Goal: Navigation & Orientation: Find specific page/section

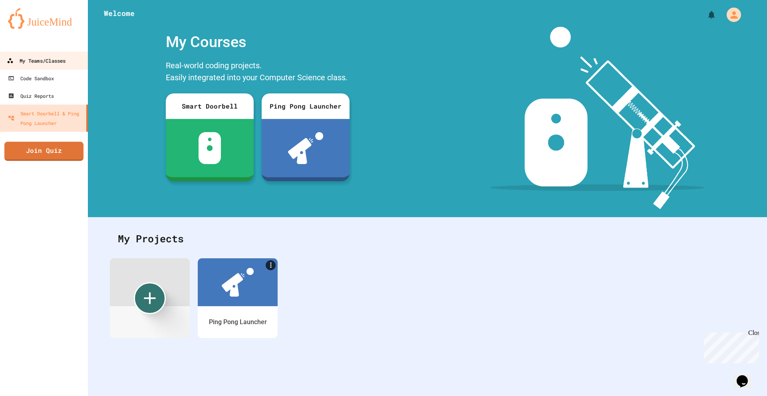
click at [22, 56] on div "My Teams/Classes" at bounding box center [36, 61] width 59 height 10
click at [53, 60] on div "My Teams/Classes" at bounding box center [36, 61] width 59 height 10
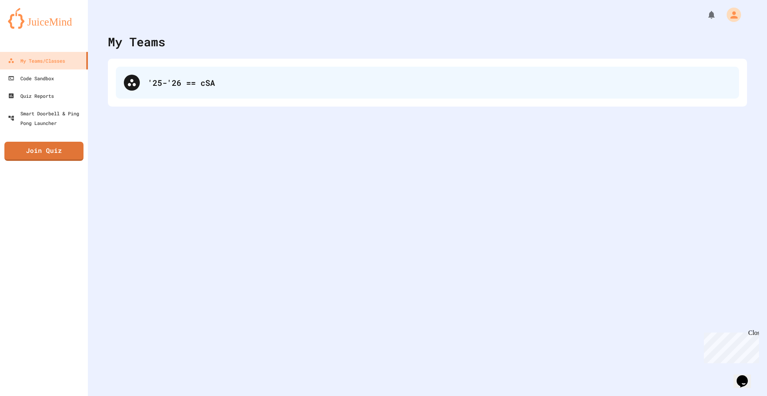
click at [227, 85] on div "'25-'26 == cSA" at bounding box center [439, 83] width 583 height 12
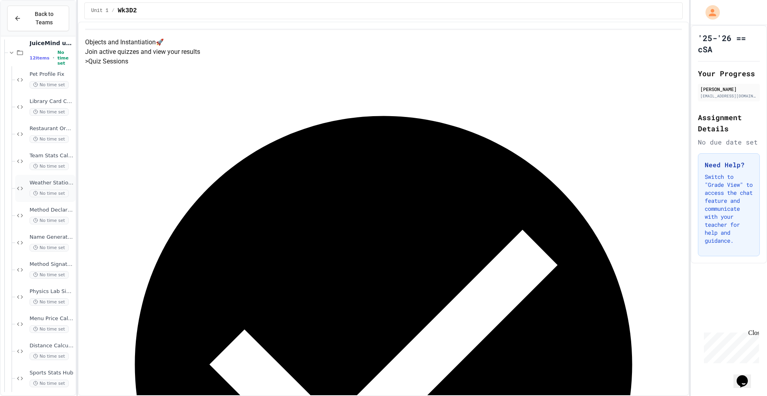
scroll to position [119, 0]
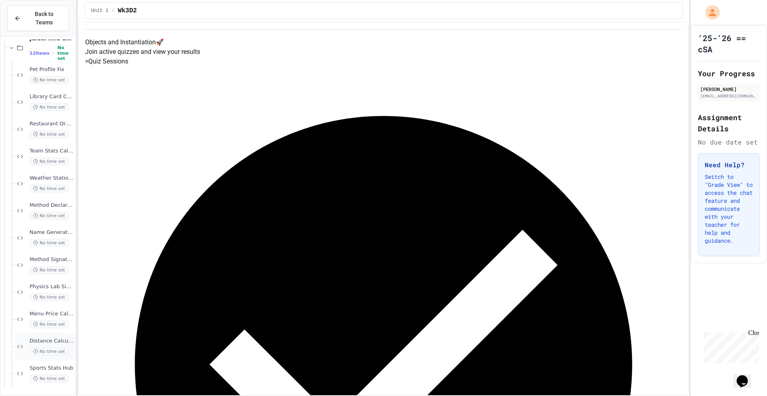
click at [54, 340] on span "Distance Calculator Fix" at bounding box center [52, 341] width 44 height 7
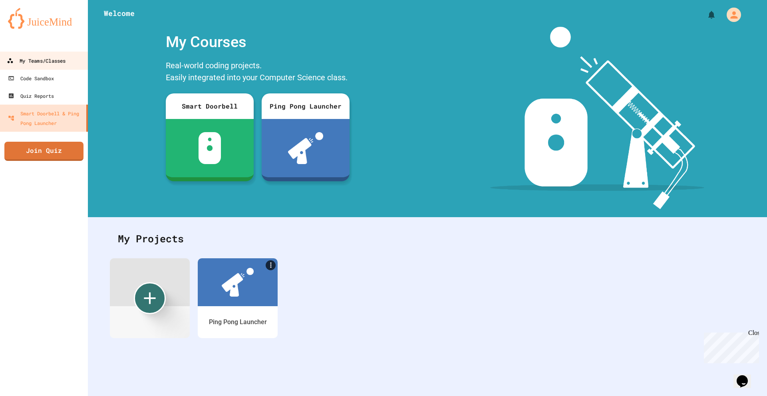
click at [60, 62] on div "My Teams/Classes" at bounding box center [36, 61] width 59 height 10
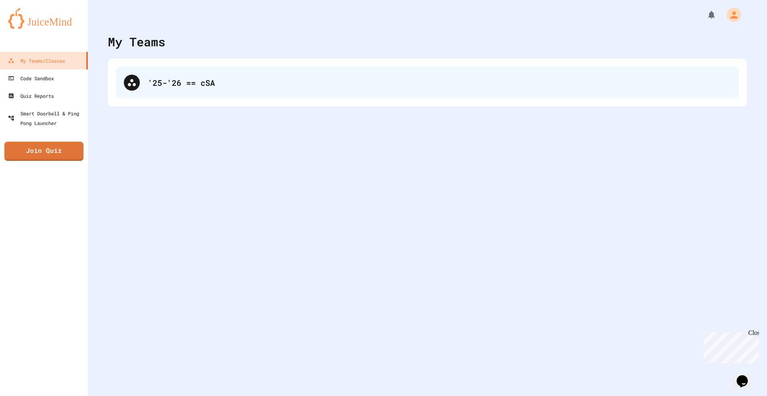
click at [164, 87] on div "'25-'26 == cSA" at bounding box center [439, 83] width 583 height 12
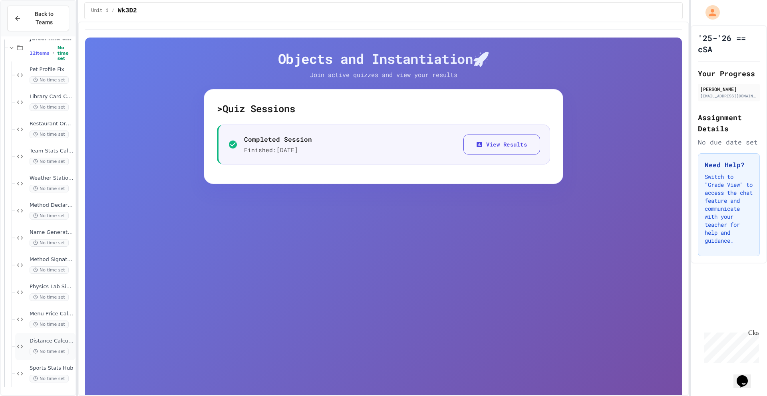
click at [38, 338] on span "Distance Calculator Fix" at bounding box center [52, 341] width 44 height 7
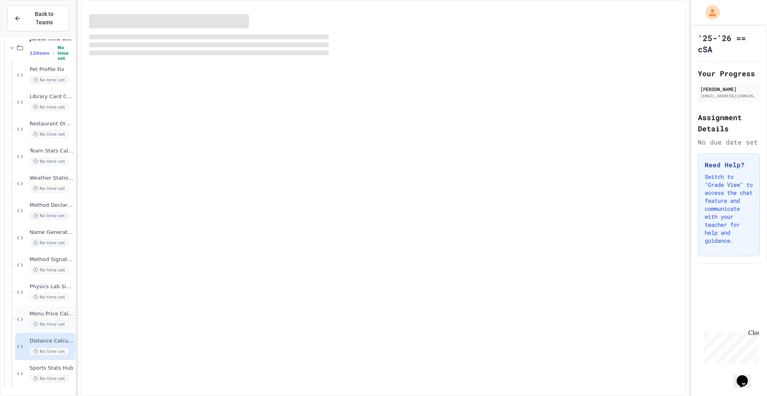
scroll to position [109, 0]
